Goal: Use online tool/utility: Utilize a website feature to perform a specific function

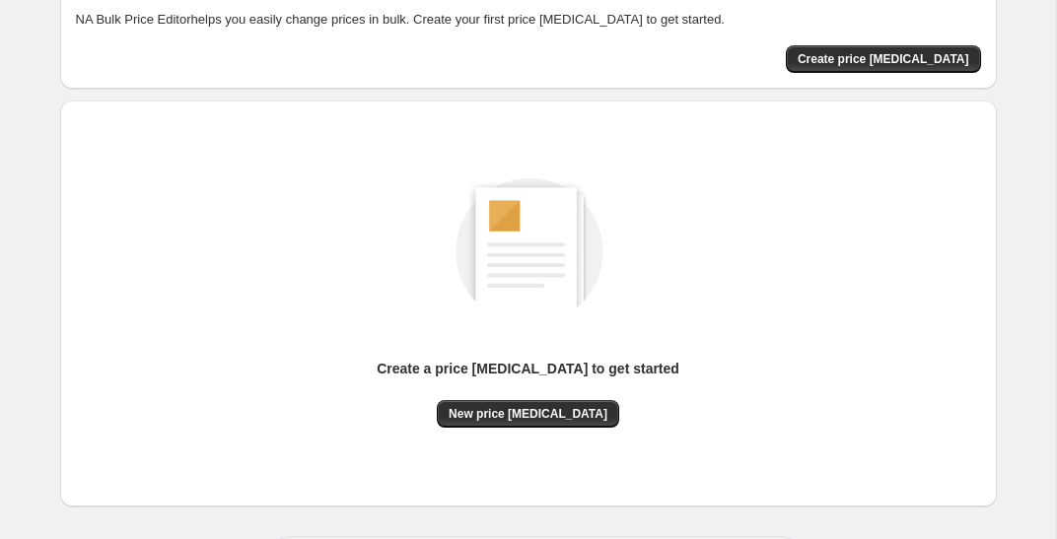
scroll to position [145, 0]
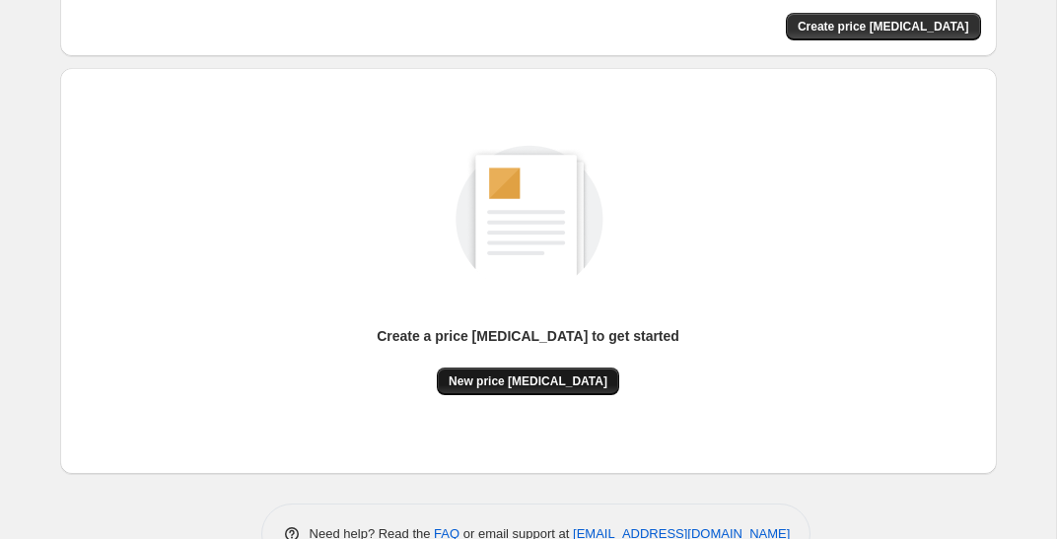
click at [524, 385] on span "New price [MEDICAL_DATA]" at bounding box center [528, 382] width 159 height 16
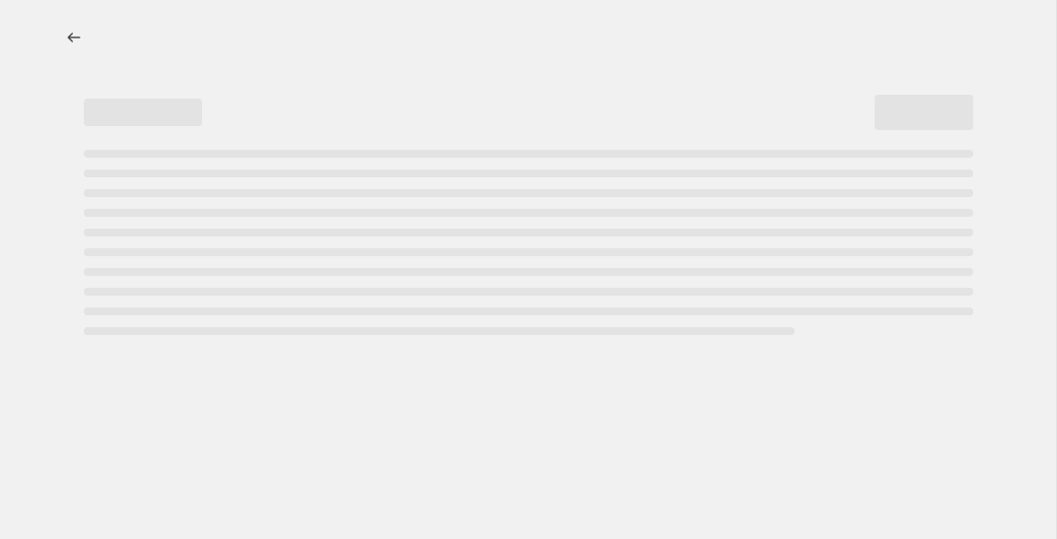
select select "percentage"
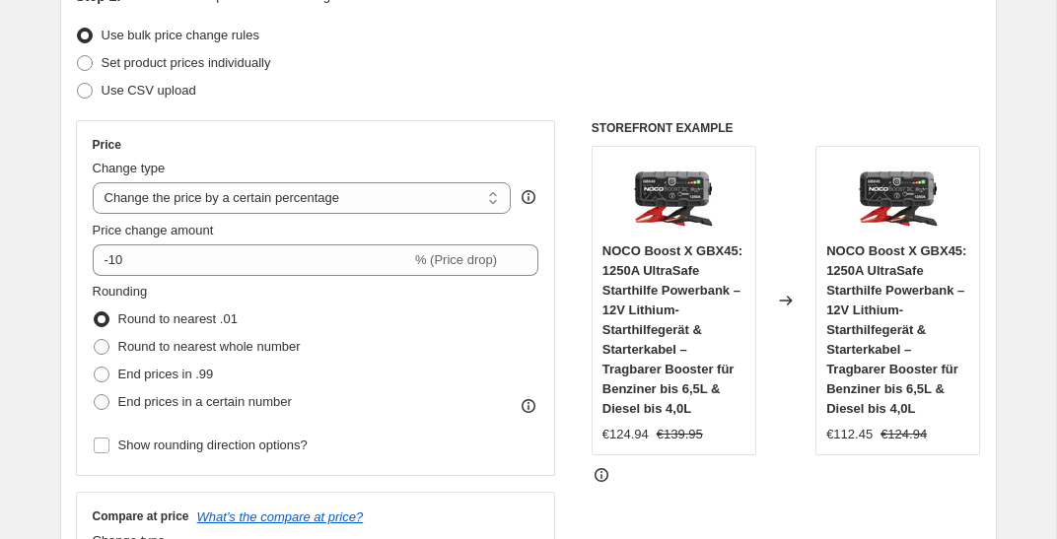
scroll to position [245, 0]
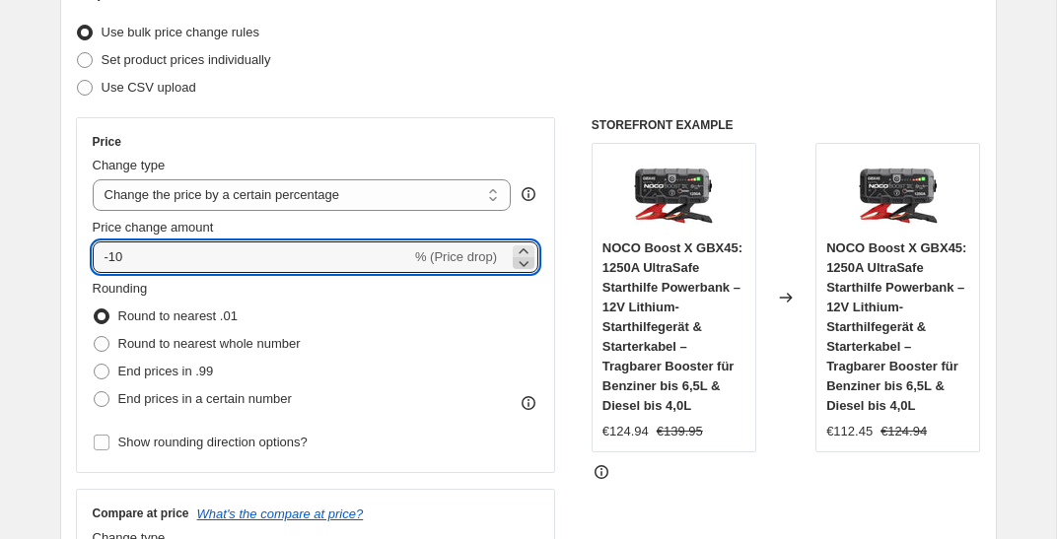
click at [519, 264] on icon at bounding box center [524, 263] width 20 height 20
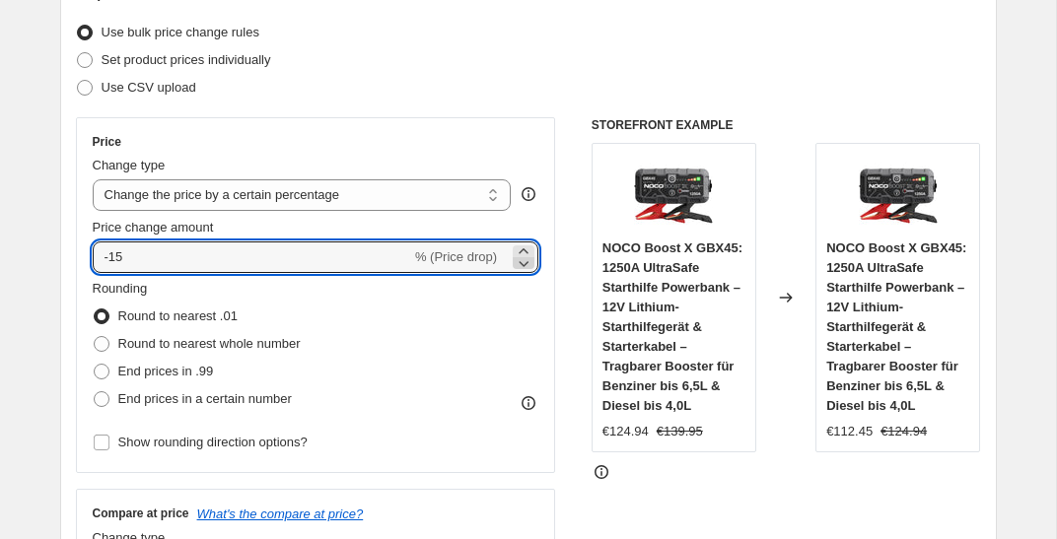
click at [519, 264] on icon at bounding box center [524, 263] width 20 height 20
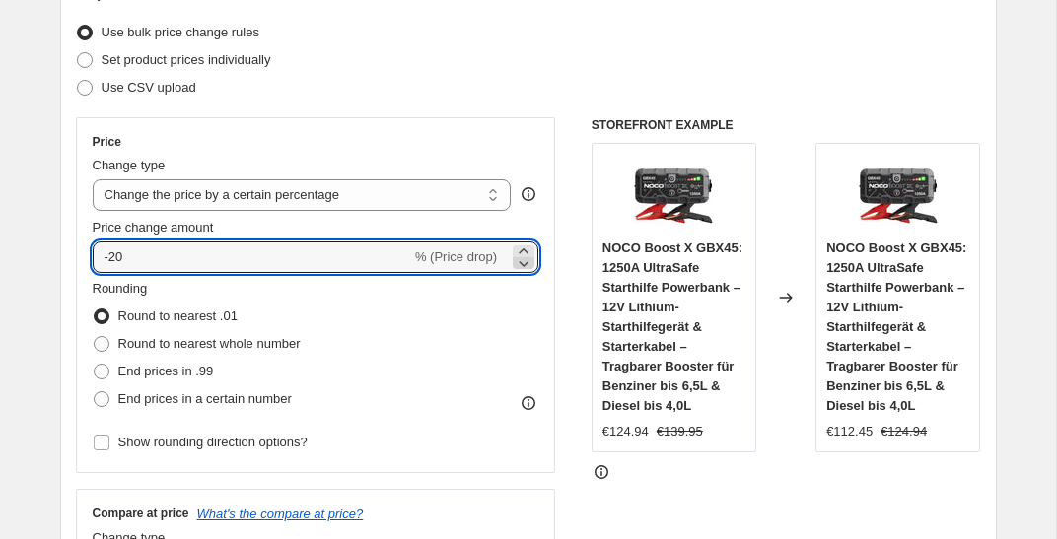
click at [519, 264] on icon at bounding box center [524, 263] width 20 height 20
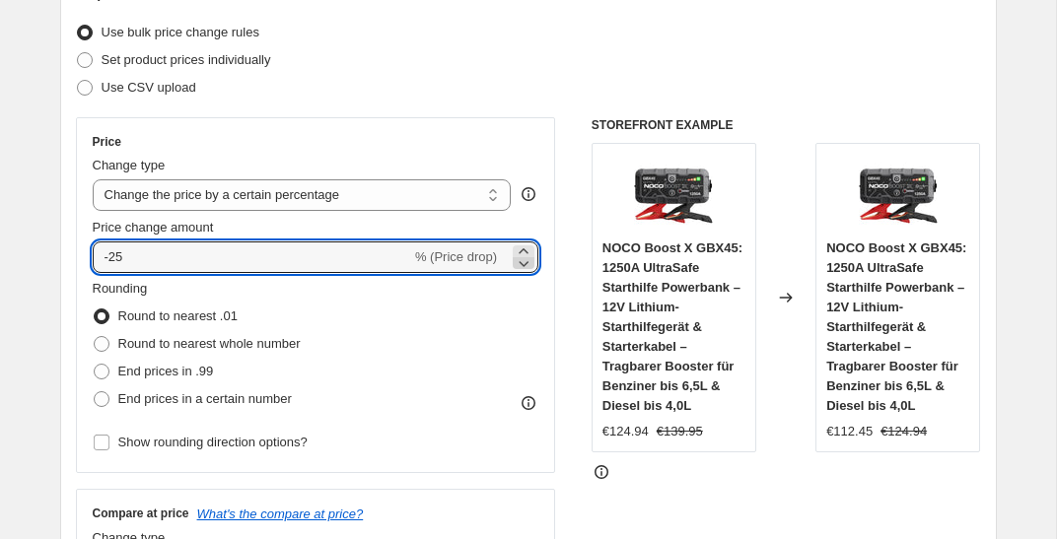
click at [519, 264] on icon at bounding box center [524, 263] width 20 height 20
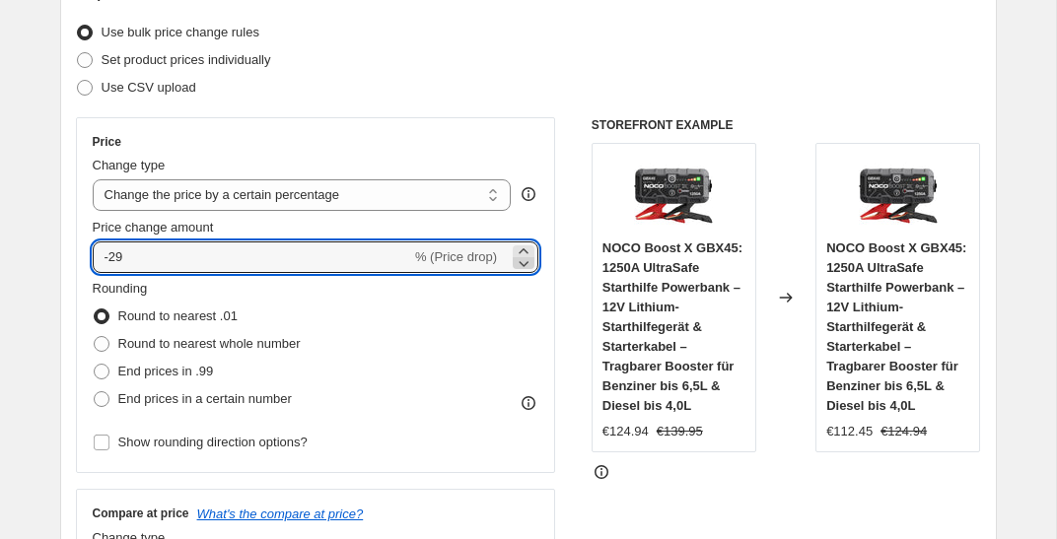
type input "-30"
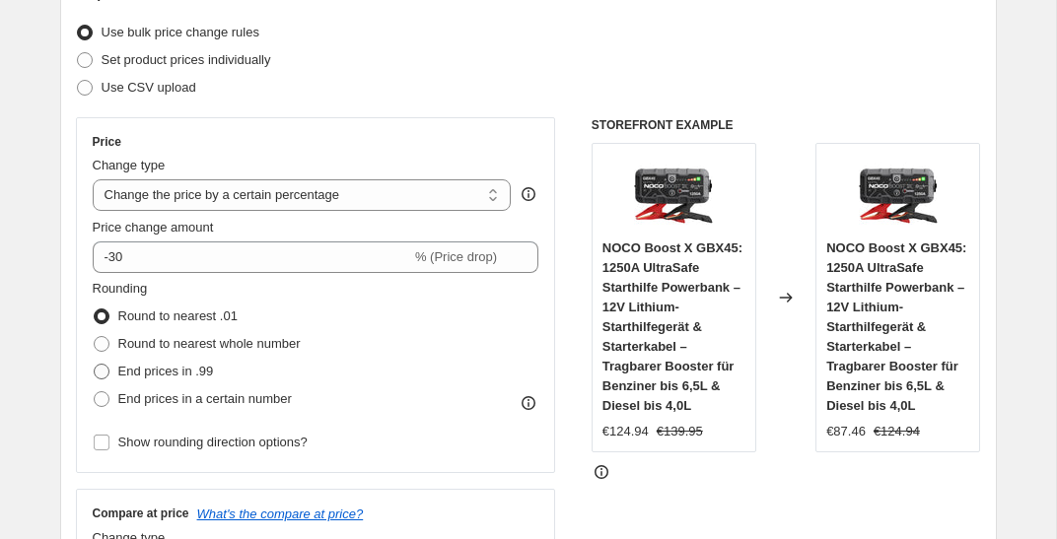
click at [186, 376] on span "End prices in .99" at bounding box center [166, 371] width 96 height 15
click at [95, 365] on input "End prices in .99" at bounding box center [94, 364] width 1 height 1
radio input "true"
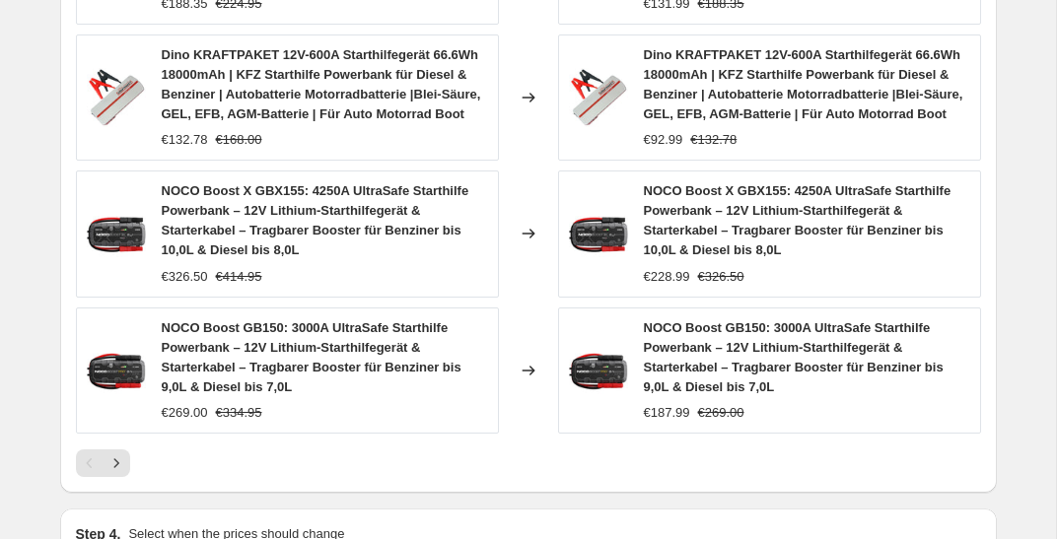
scroll to position [1402, 0]
click at [854, 463] on div "NOCO Boost X GBX45: 1250A UltraSafe Starthilfe Powerbank – 12V Lithium-Starthil…" at bounding box center [528, 118] width 905 height 716
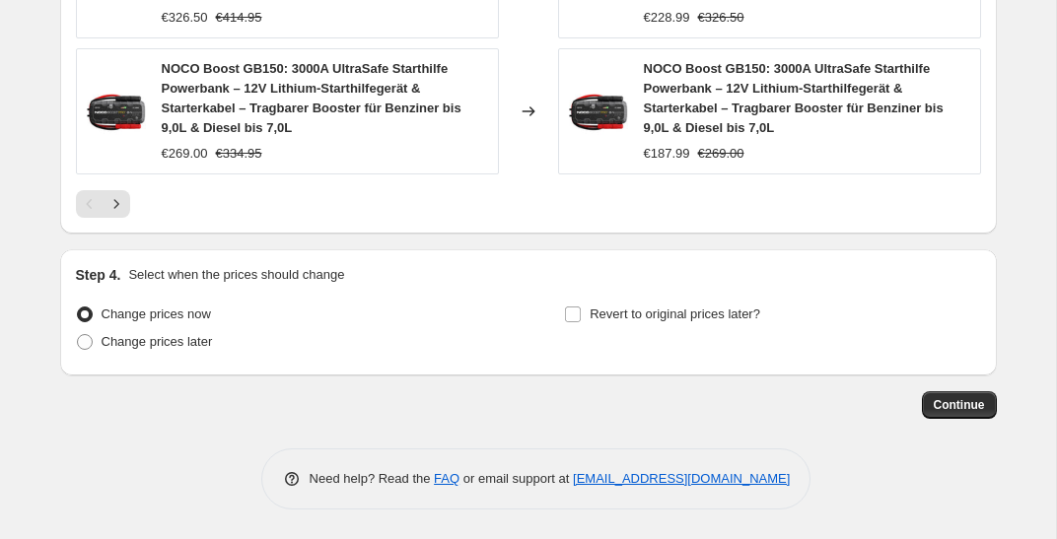
scroll to position [1680, 0]
click at [953, 413] on button "Continue" at bounding box center [959, 405] width 75 height 28
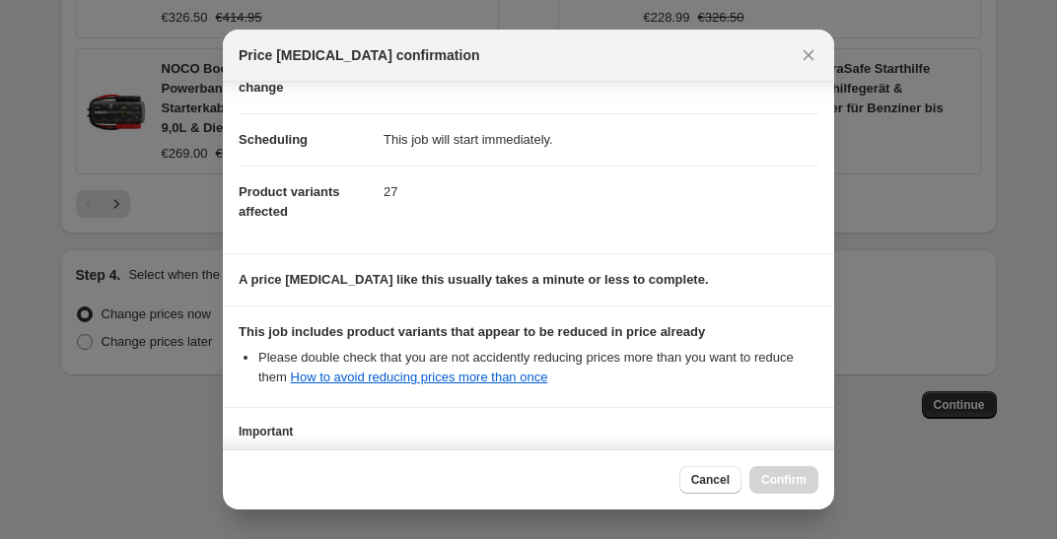
scroll to position [291, 0]
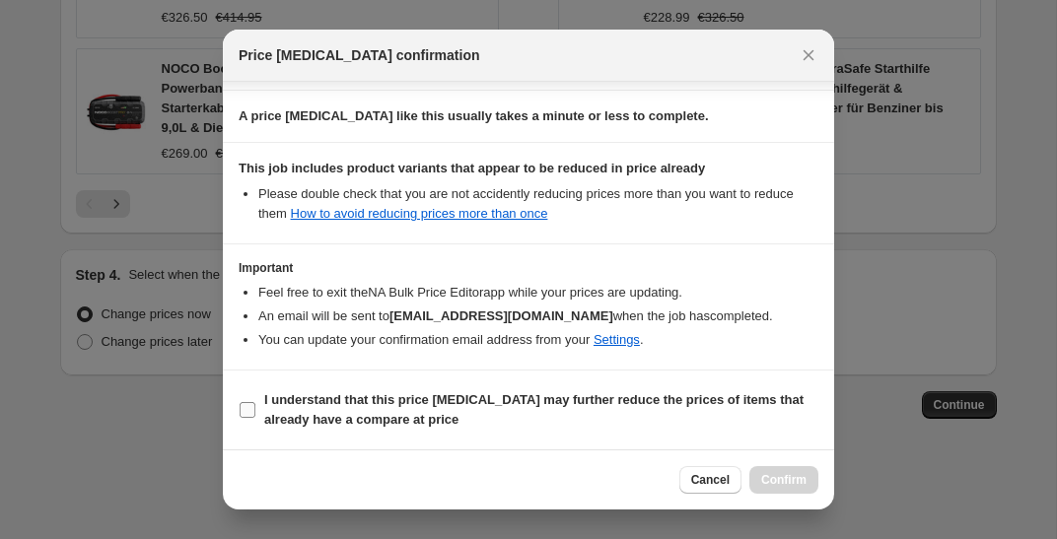
click at [470, 426] on span "I understand that this price [MEDICAL_DATA] may further reduce the prices of it…" at bounding box center [541, 409] width 554 height 39
click at [255, 418] on input "I understand that this price [MEDICAL_DATA] may further reduce the prices of it…" at bounding box center [248, 410] width 16 height 16
checkbox input "true"
click at [807, 477] on button "Confirm" at bounding box center [783, 480] width 69 height 28
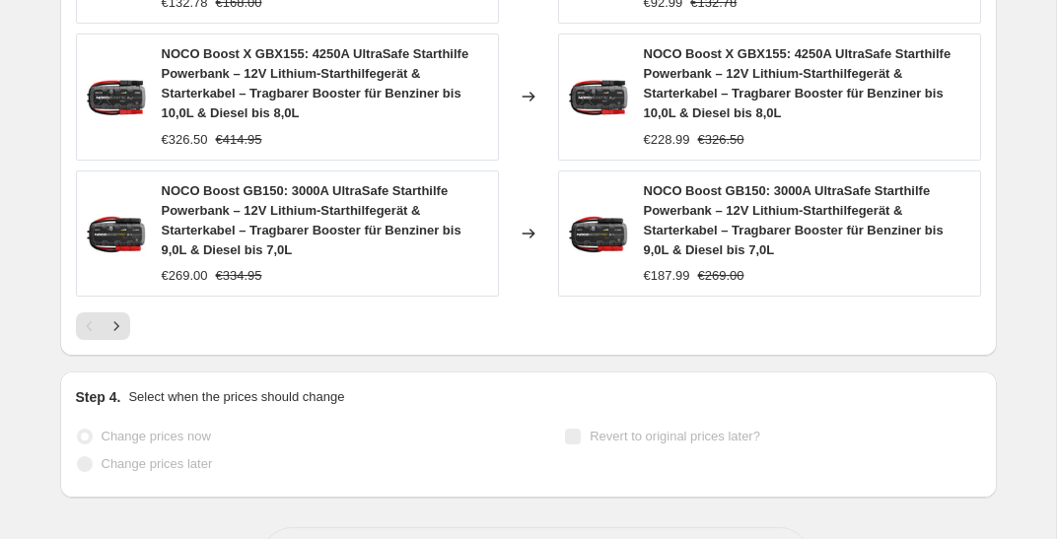
scroll to position [1731, 0]
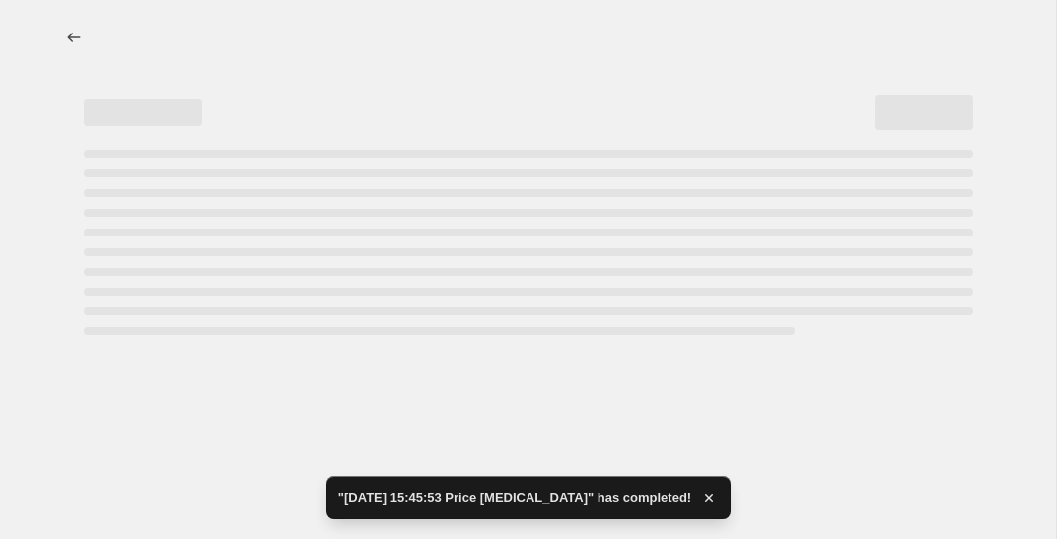
select select "percentage"
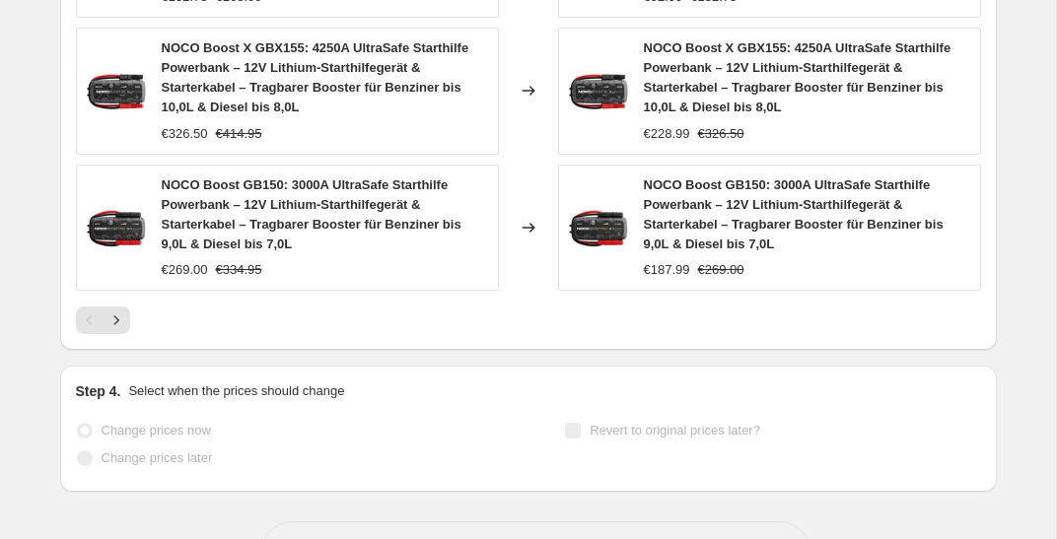
scroll to position [0, 0]
